Goal: Task Accomplishment & Management: Use online tool/utility

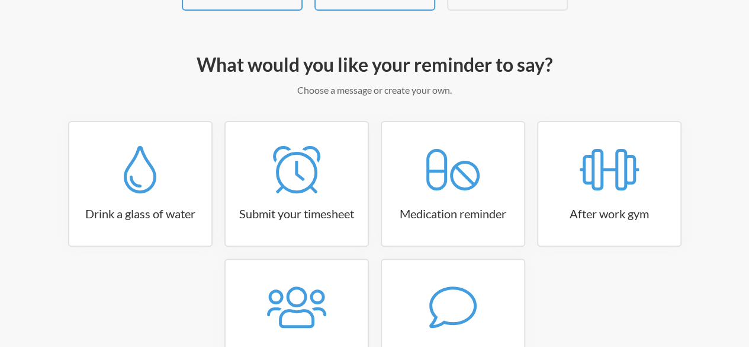
scroll to position [207, 0]
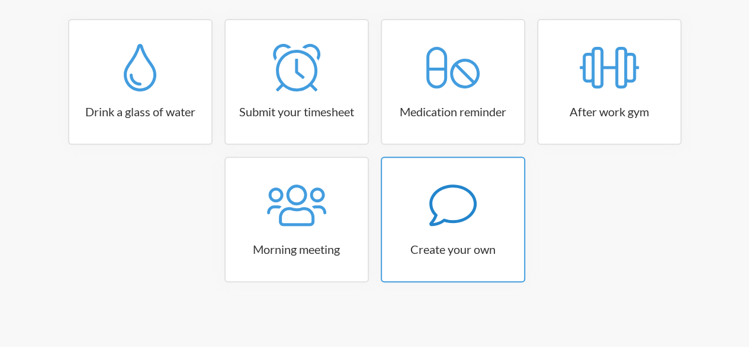
click at [455, 220] on icon at bounding box center [452, 204] width 47 height 41
select select "08:30:00"
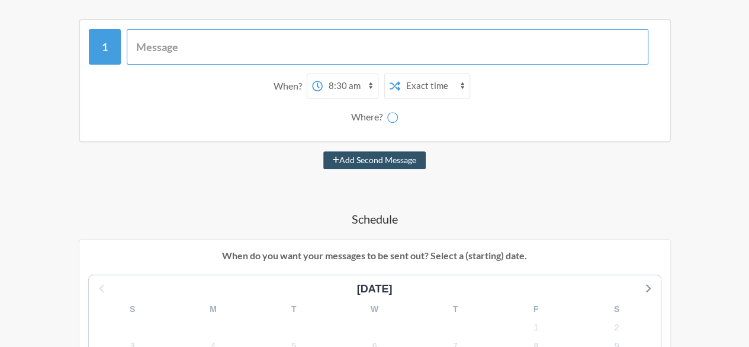
click at [137, 46] on input "text" at bounding box center [388, 47] width 522 height 36
type input "S"
click at [137, 44] on input "Check in on Zoho, @channel." at bounding box center [388, 47] width 522 height 36
type input "Check in on Zoho, @channel."
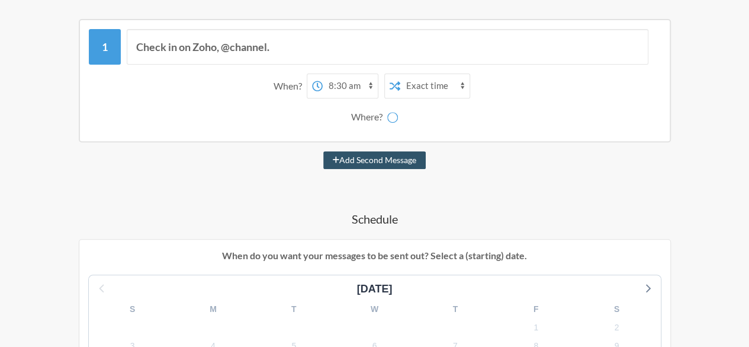
click at [334, 84] on select "12:00 am 12:15 am 12:30 am 12:45 am 1:00 am 1:15 am 1:30 am 1:45 am 2:00 am 2:1…" at bounding box center [350, 86] width 55 height 24
click at [340, 84] on select "12:00 am 12:15 am 12:30 am 12:45 am 1:00 am 1:15 am 1:30 am 1:45 am 2:00 am 2:1…" at bounding box center [350, 86] width 55 height 24
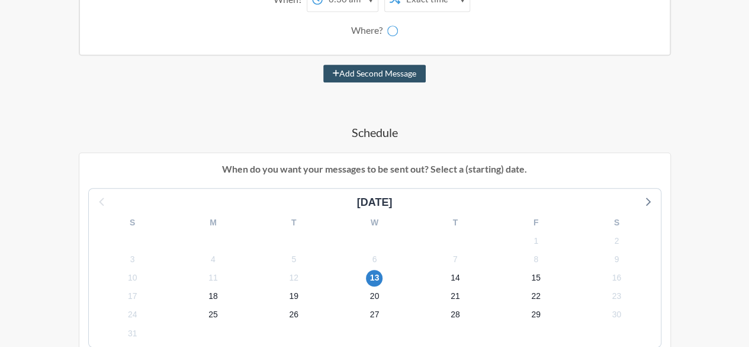
scroll to position [262, 0]
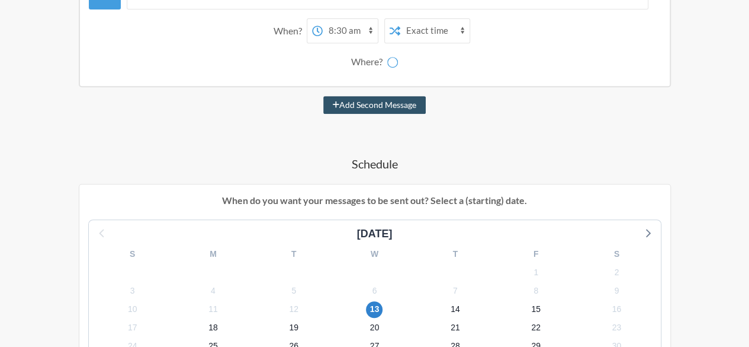
click at [345, 30] on select "12:00 am 12:15 am 12:30 am 12:45 am 1:00 am 1:15 am 1:30 am 1:45 am 2:00 am 2:1…" at bounding box center [350, 31] width 55 height 24
select select "09:00:00"
click at [323, 19] on select "12:00 am 12:15 am 12:30 am 12:45 am 1:00 am 1:15 am 1:30 am 1:45 am 2:00 am 2:1…" at bounding box center [350, 31] width 55 height 24
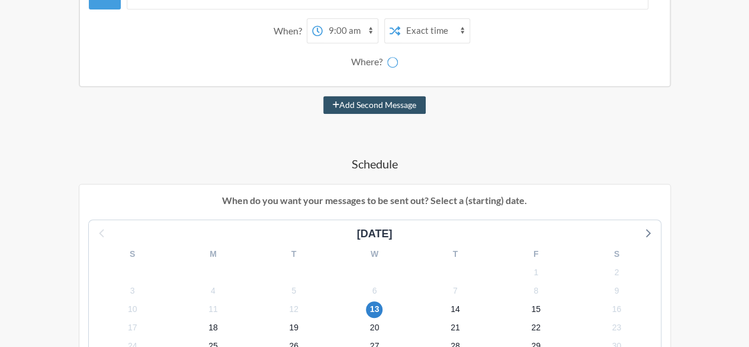
click at [430, 31] on select "Exact time Random time" at bounding box center [434, 31] width 69 height 24
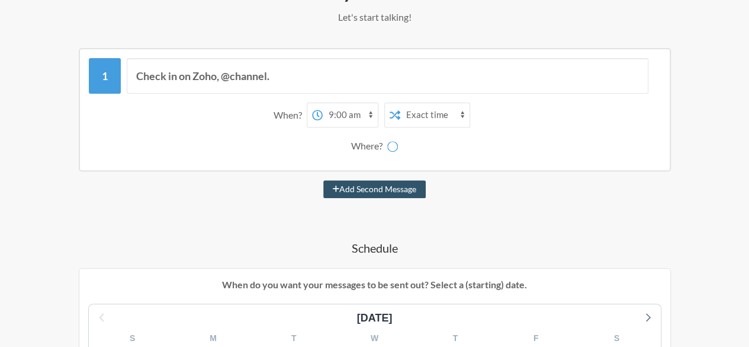
scroll to position [175, 0]
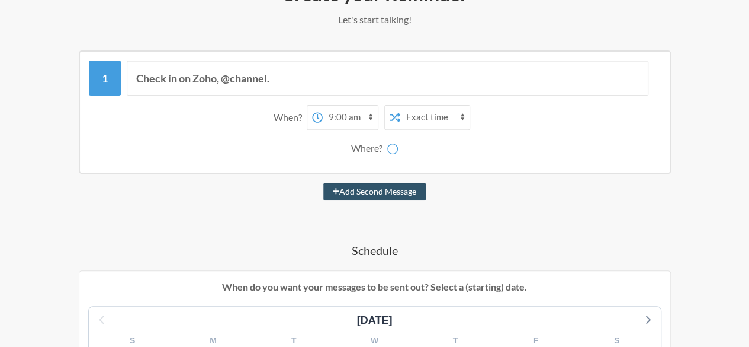
click at [394, 149] on icon at bounding box center [392, 148] width 13 height 13
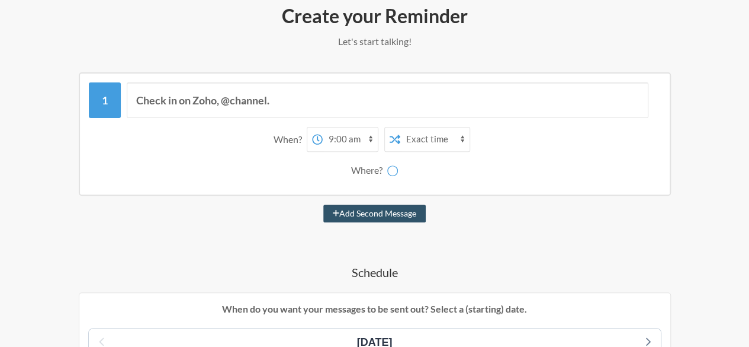
scroll to position [148, 0]
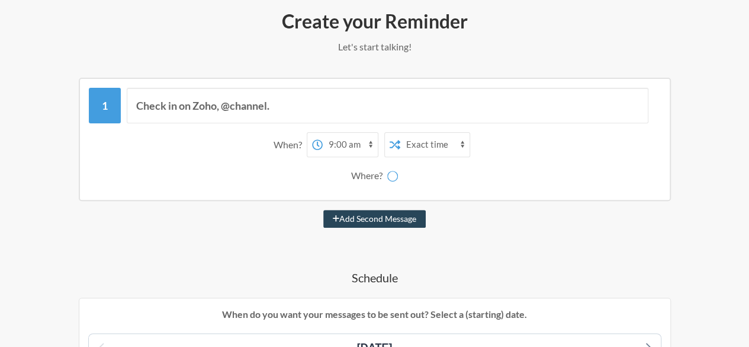
click at [355, 219] on button "Add Second Message" at bounding box center [374, 219] width 102 height 18
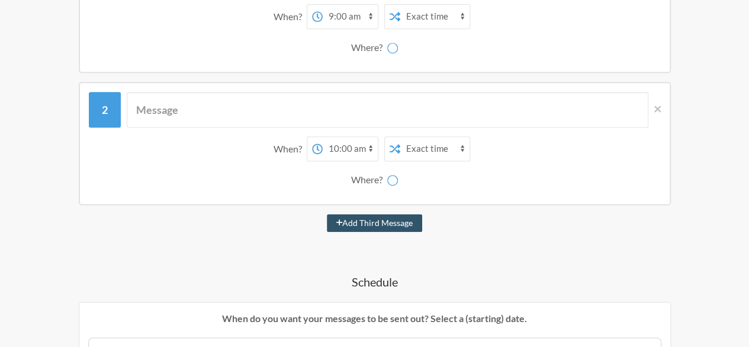
scroll to position [289, 0]
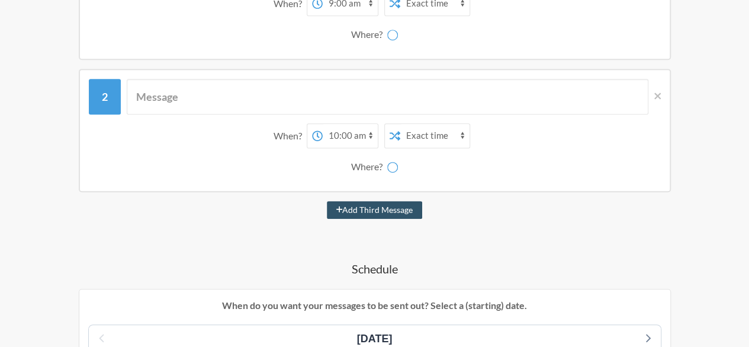
click at [353, 137] on select "12:00 am 12:15 am 12:30 am 12:45 am 1:00 am 1:15 am 1:30 am 1:45 am 2:00 am 2:1…" at bounding box center [350, 136] width 55 height 24
select select "17:00:00"
click at [323, 124] on select "12:00 am 12:15 am 12:30 am 12:45 am 1:00 am 1:15 am 1:30 am 1:45 am 2:00 am 2:1…" at bounding box center [350, 136] width 55 height 24
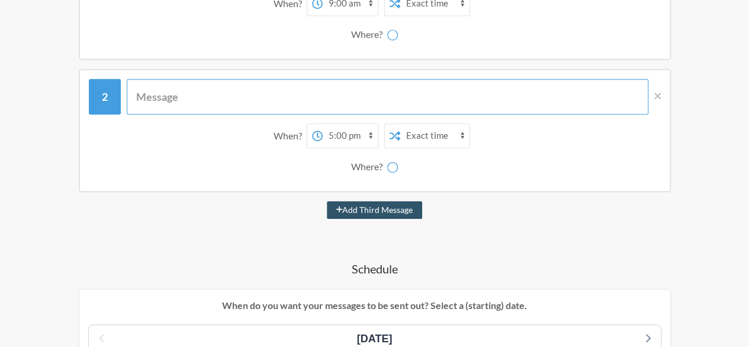
click at [184, 94] on input "text" at bounding box center [388, 97] width 522 height 36
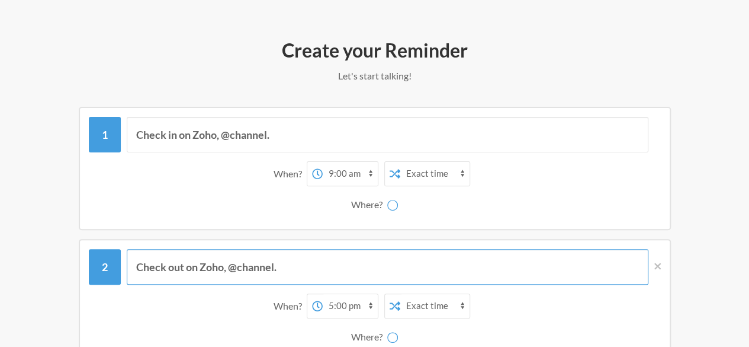
scroll to position [0, 0]
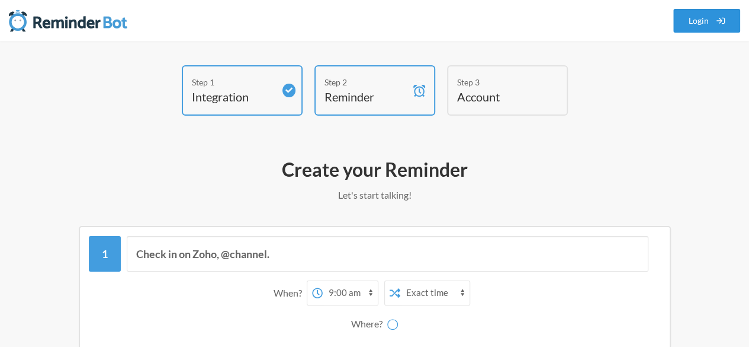
type input "Check out on Zoho, @channel."
click at [705, 23] on link "Login" at bounding box center [707, 21] width 68 height 24
